Goal: Task Accomplishment & Management: Use online tool/utility

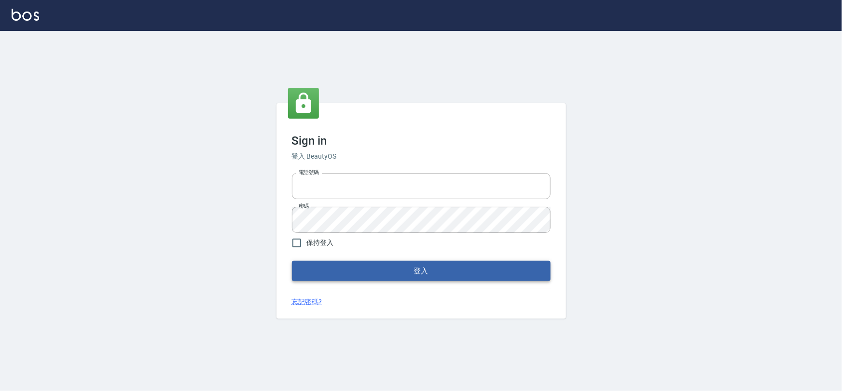
type input "0975575780"
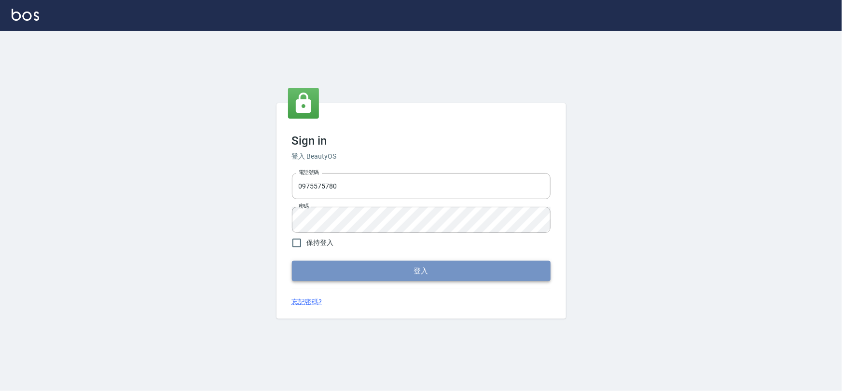
click at [377, 265] on button "登入" at bounding box center [421, 271] width 259 height 20
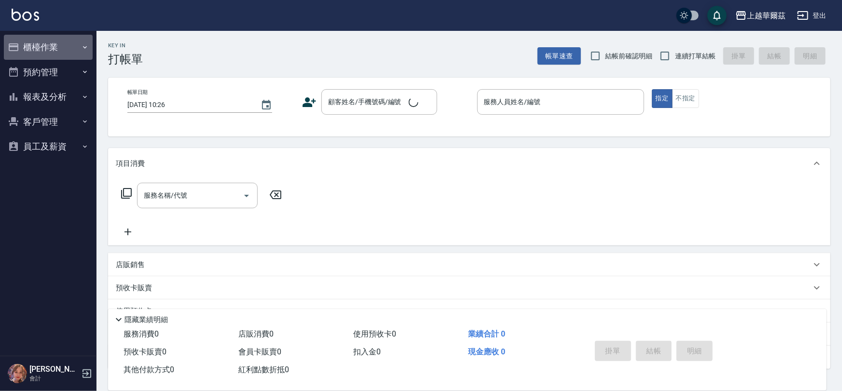
click at [59, 42] on button "櫃檯作業" at bounding box center [48, 47] width 89 height 25
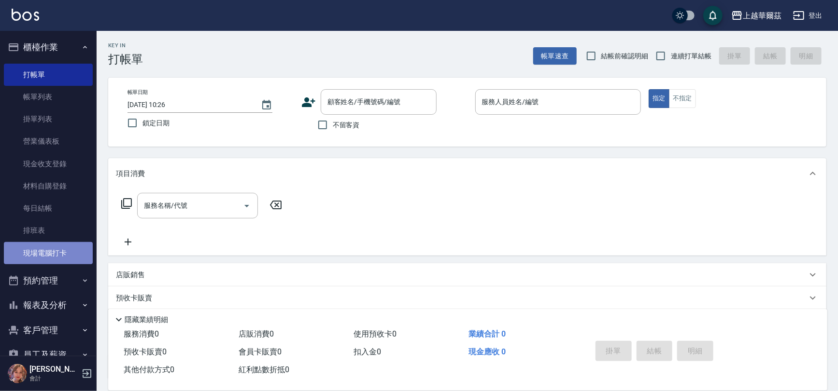
click at [58, 248] on link "現場電腦打卡" at bounding box center [48, 253] width 89 height 22
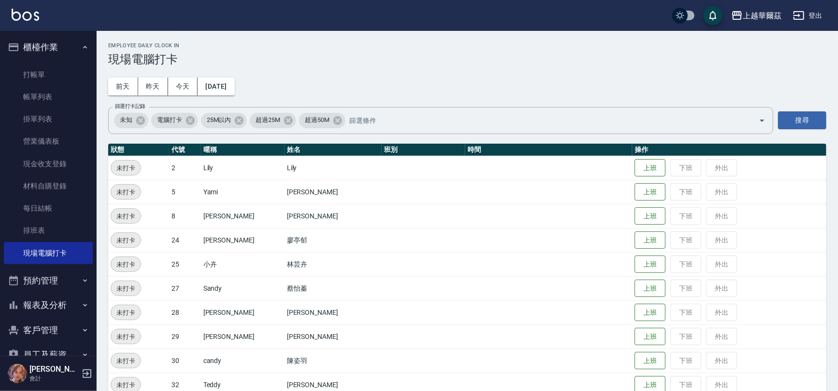
click at [613, 339] on td at bounding box center [548, 337] width 167 height 24
click at [634, 338] on button "上班" at bounding box center [649, 337] width 31 height 17
click at [634, 191] on button "上班" at bounding box center [649, 192] width 31 height 17
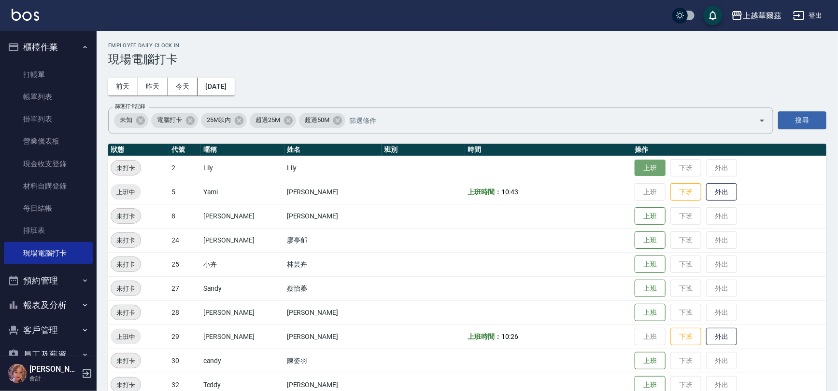
click at [638, 168] on button "上班" at bounding box center [649, 168] width 31 height 17
click at [634, 216] on button "上班" at bounding box center [649, 216] width 31 height 17
